Goal: Task Accomplishment & Management: Use online tool/utility

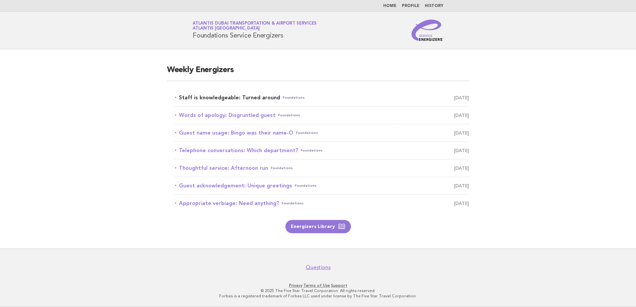
click at [221, 97] on link "Staff is knowledgeable: Turned around Foundations October 10" at bounding box center [322, 97] width 294 height 9
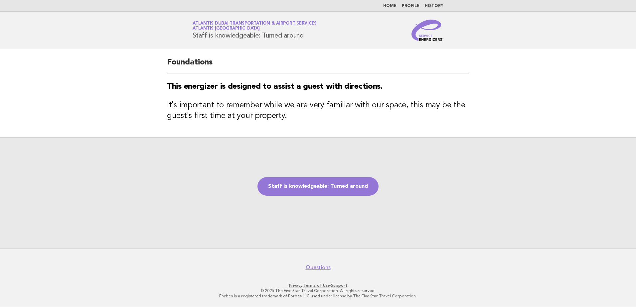
click at [312, 184] on link "Staff is knowledgeable: Turned around" at bounding box center [317, 186] width 121 height 19
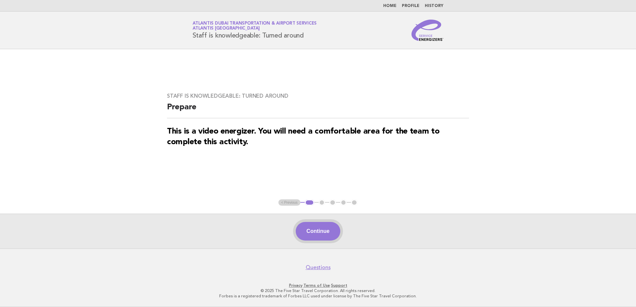
click at [317, 230] on button "Continue" at bounding box center [318, 231] width 44 height 19
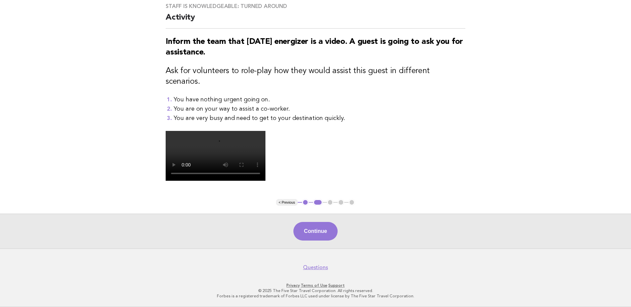
scroll to position [164, 0]
click at [310, 235] on button "Continue" at bounding box center [315, 231] width 44 height 19
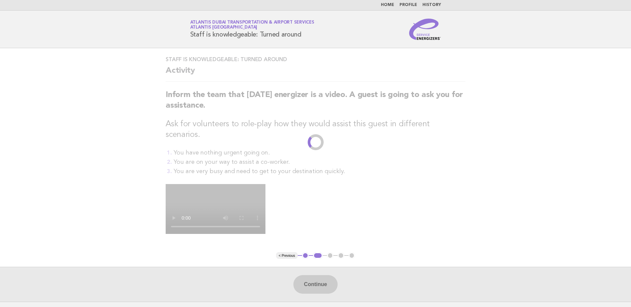
scroll to position [0, 0]
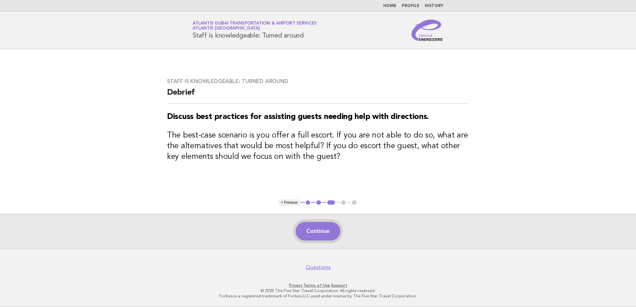
click at [314, 232] on button "Continue" at bounding box center [318, 231] width 44 height 19
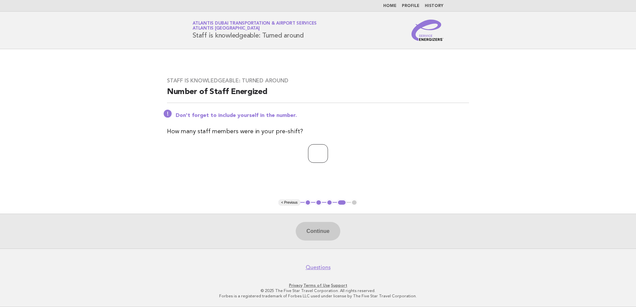
click at [309, 157] on input "number" at bounding box center [318, 153] width 20 height 19
type input "**"
click at [320, 231] on button "Continue" at bounding box center [318, 231] width 44 height 19
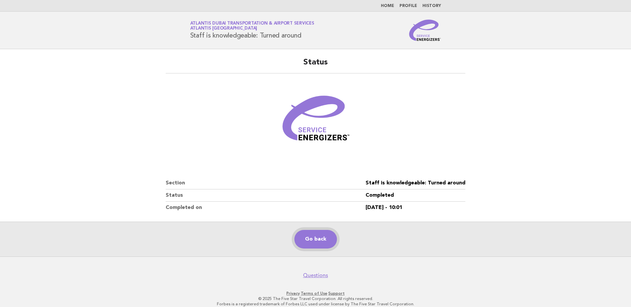
click at [312, 242] on link "Go back" at bounding box center [315, 239] width 43 height 19
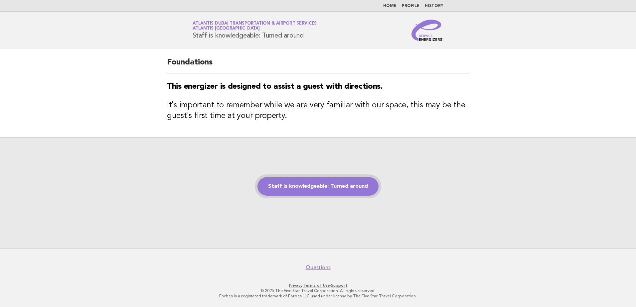
click at [311, 188] on link "Staff is knowledgeable: Turned around" at bounding box center [317, 186] width 121 height 19
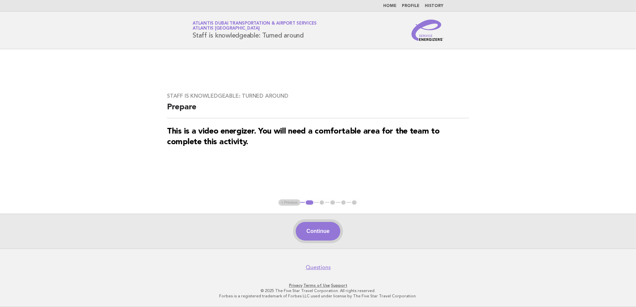
click at [325, 235] on button "Continue" at bounding box center [318, 231] width 44 height 19
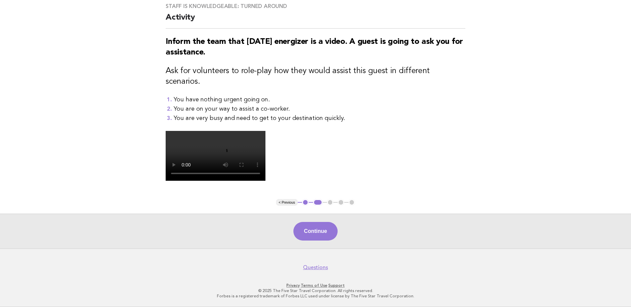
scroll to position [100, 0]
click at [322, 241] on button "Continue" at bounding box center [315, 231] width 44 height 19
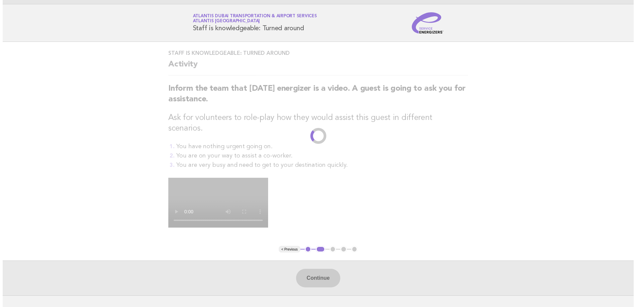
scroll to position [0, 0]
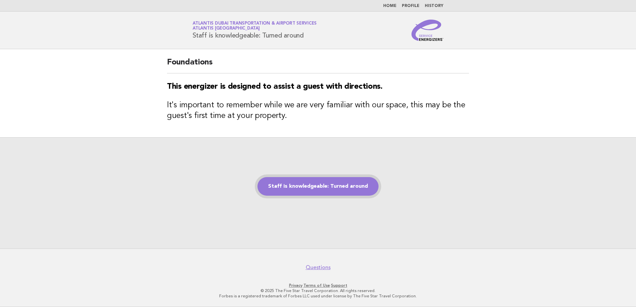
click at [317, 189] on link "Staff is knowledgeable: Turned around" at bounding box center [317, 186] width 121 height 19
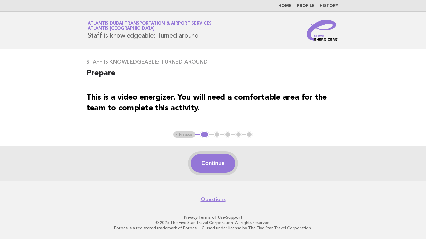
click at [232, 164] on button "Continue" at bounding box center [212, 163] width 44 height 19
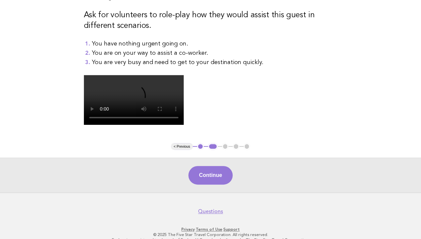
scroll to position [100, 0]
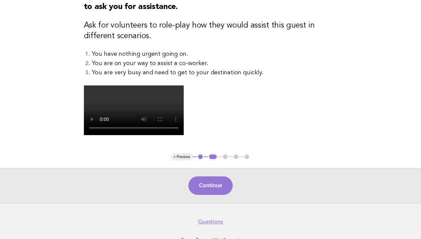
click at [60, 203] on main "Staff is knowledgeable: Turned around Activity Inform the team that today's ene…" at bounding box center [210, 76] width 421 height 254
click at [368, 96] on main "Staff is knowledgeable: Turned around Activity Inform the team that today's ene…" at bounding box center [210, 76] width 421 height 254
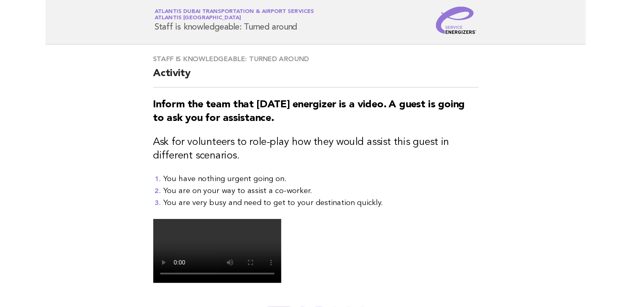
scroll to position [0, 0]
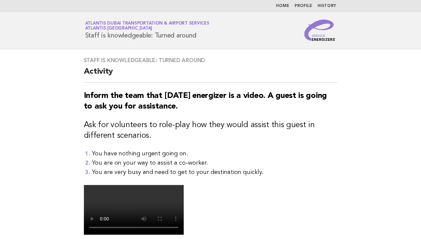
click at [356, 1] on nav "Home Profile History" at bounding box center [210, 6] width 421 height 12
